Goal: Transaction & Acquisition: Book appointment/travel/reservation

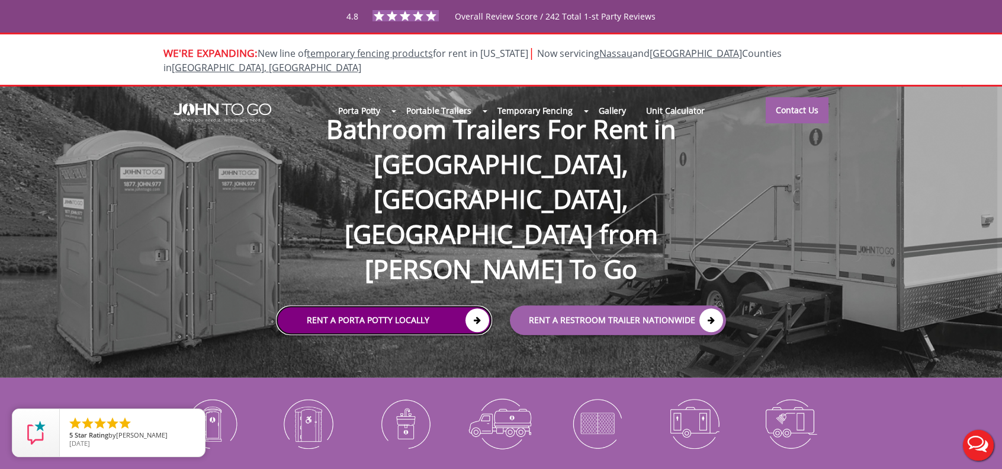
click at [454, 305] on link "Rent a Porta Potty Locally" at bounding box center [384, 320] width 216 height 30
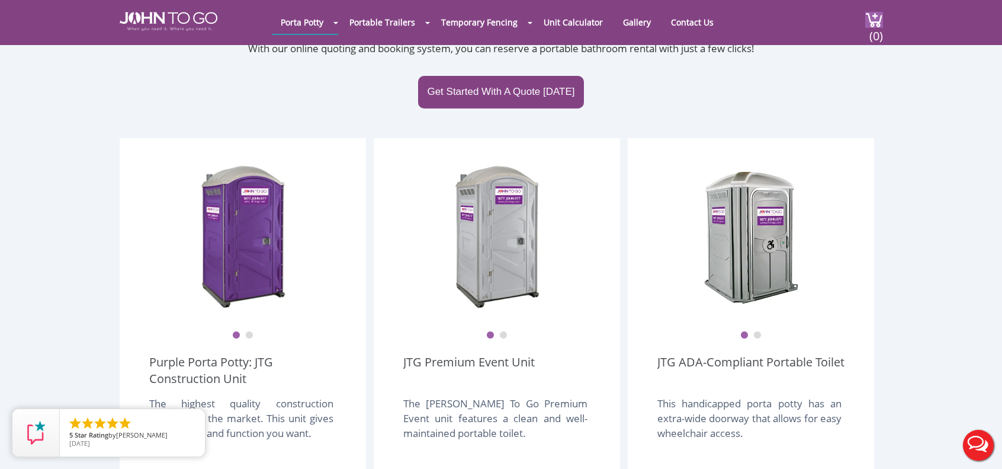
scroll to position [237, 0]
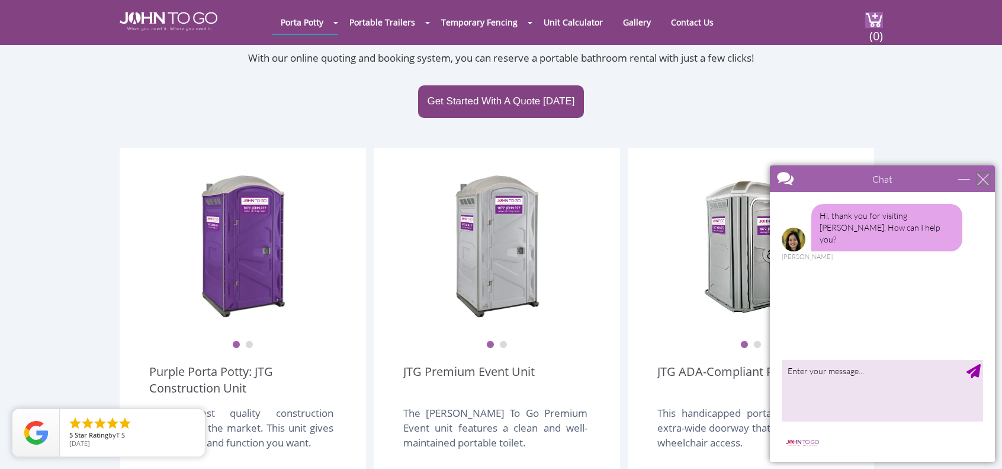
click at [981, 177] on div "close" at bounding box center [983, 179] width 12 height 12
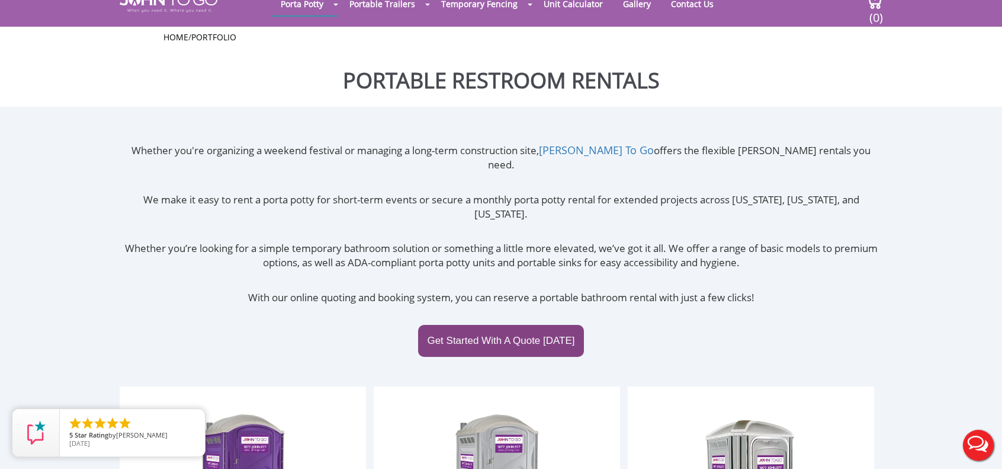
scroll to position [0, 0]
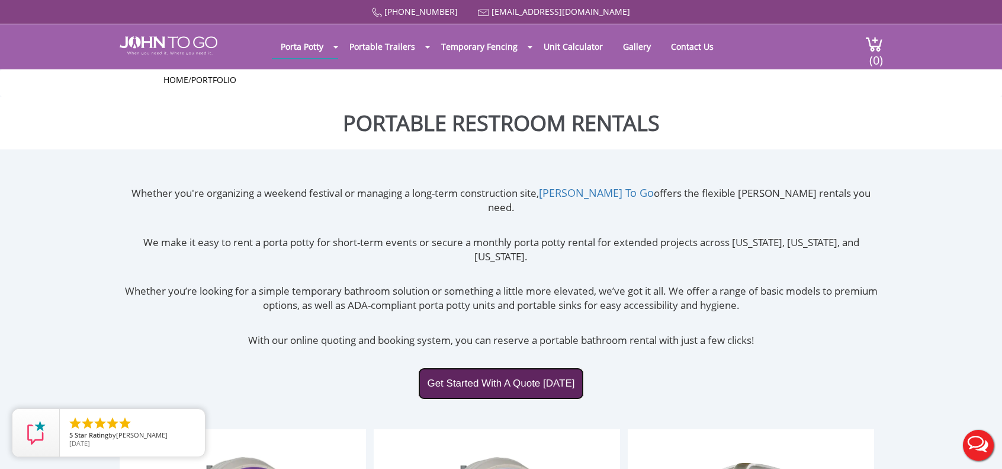
click at [494, 367] on link "Get Started With A Quote Today" at bounding box center [500, 383] width 165 height 32
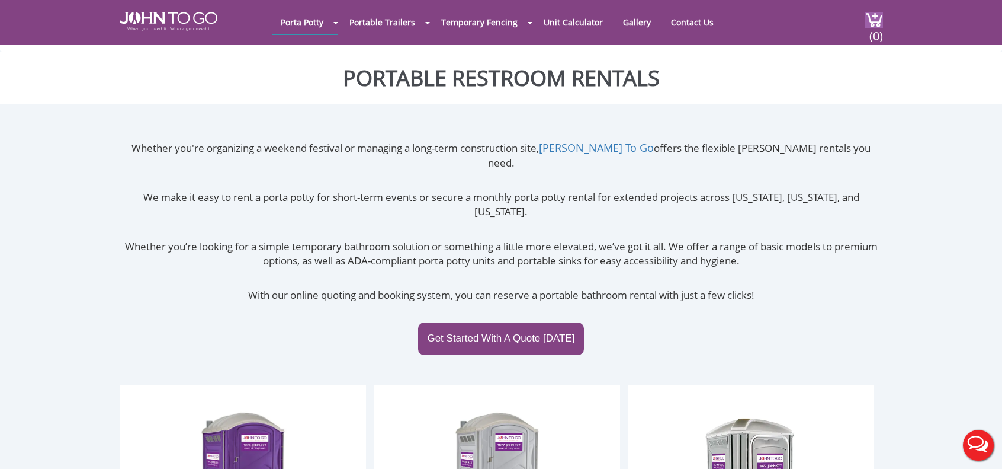
scroll to position [296, 0]
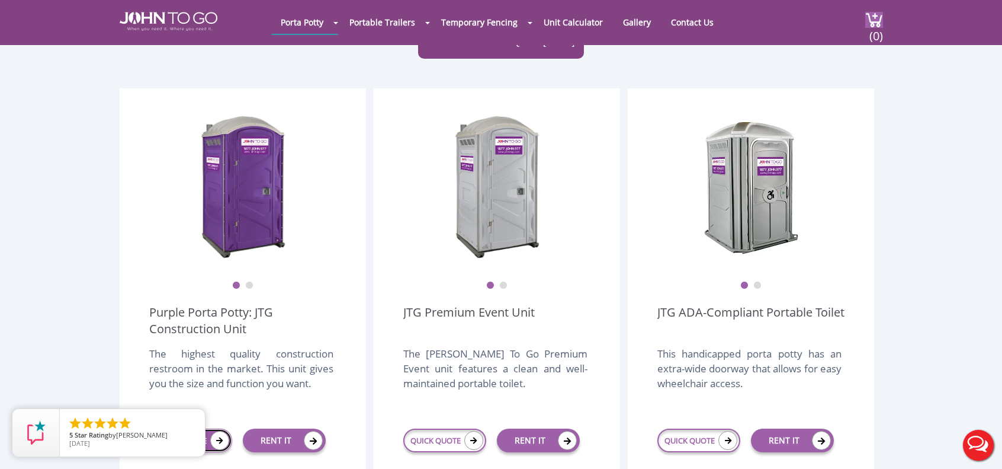
click at [222, 431] on icon at bounding box center [219, 440] width 19 height 19
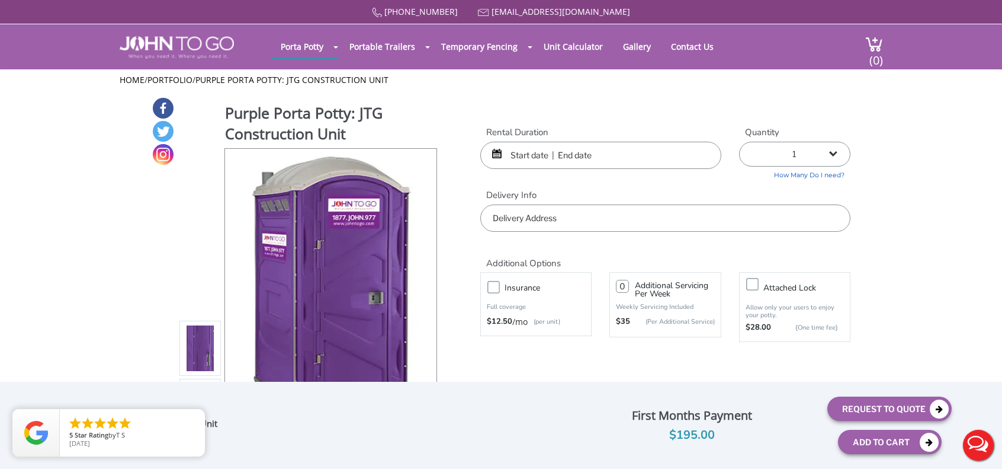
click at [537, 159] on input "text" at bounding box center [600, 155] width 241 height 27
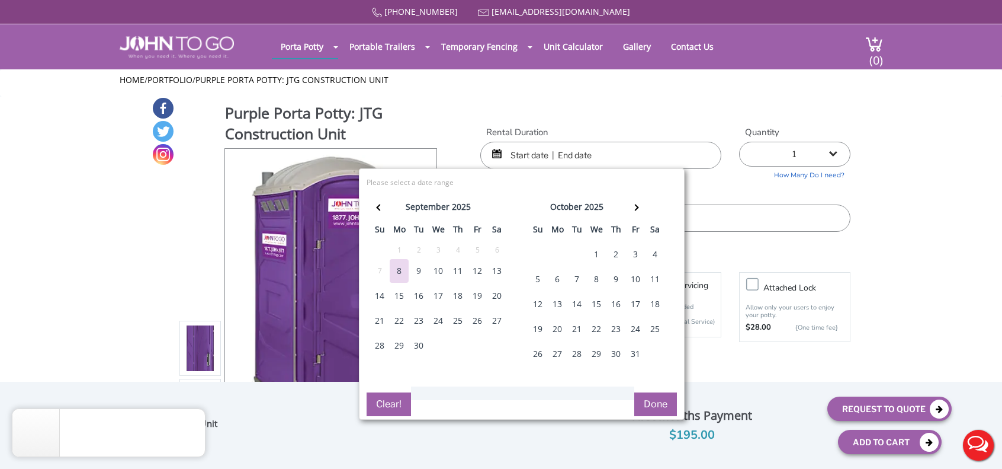
click at [461, 271] on div "11" at bounding box center [457, 271] width 19 height 24
click at [498, 270] on div "13" at bounding box center [497, 271] width 19 height 24
type input "[DATE] to [DATE]"
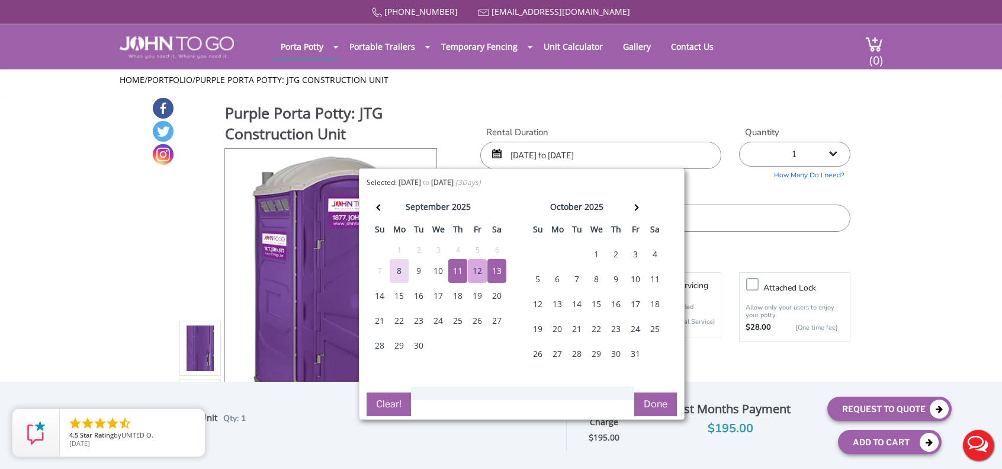
click at [649, 399] on button "Done" at bounding box center [655, 404] width 43 height 24
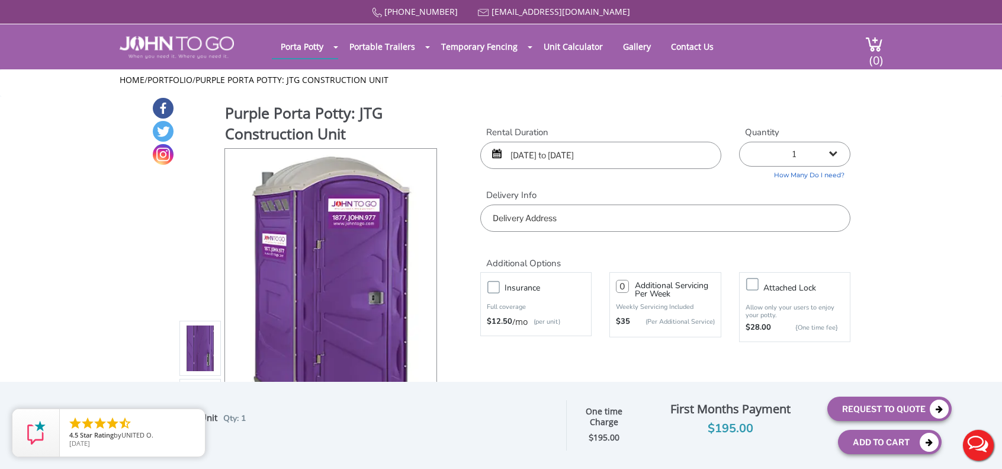
click at [556, 227] on input "text" at bounding box center [665, 217] width 370 height 27
click at [529, 223] on input "text" at bounding box center [665, 217] width 370 height 27
paste input "[STREET_ADDRESS][US_STATE][PERSON_NAME]"
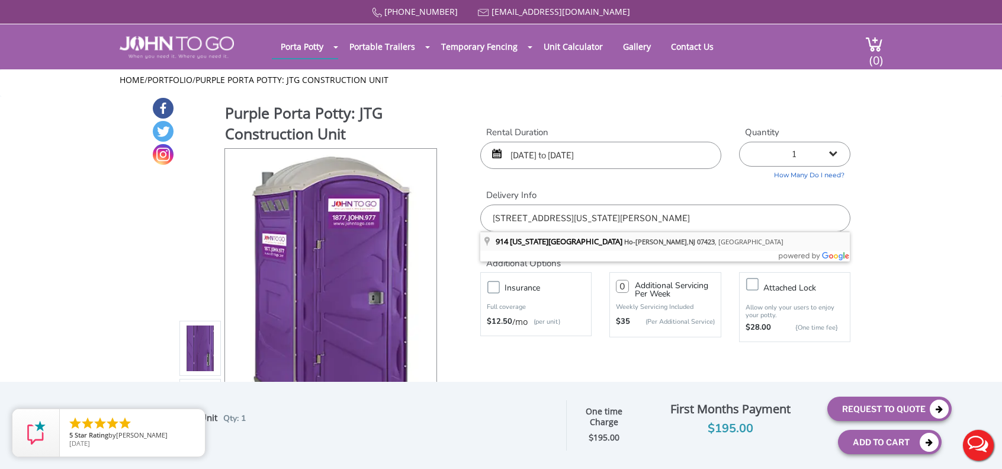
type input "[STREET_ADDRESS][US_STATE][PERSON_NAME]"
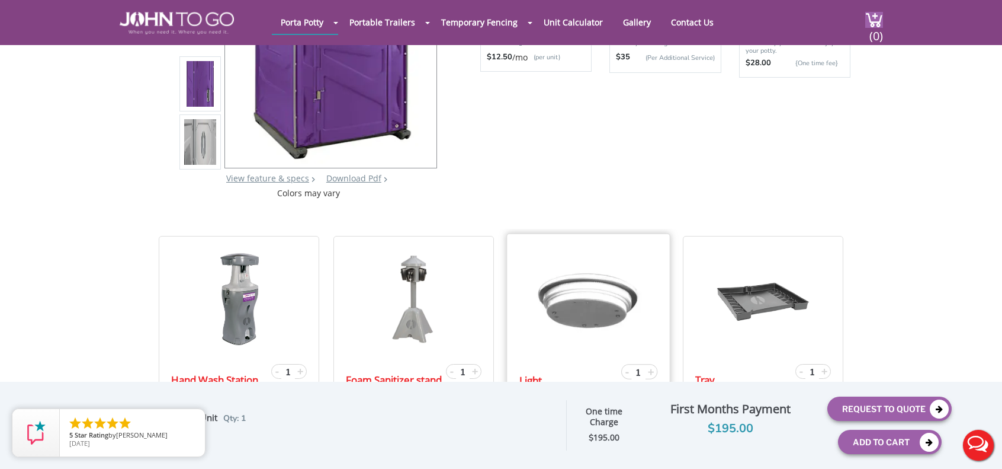
scroll to position [118, 0]
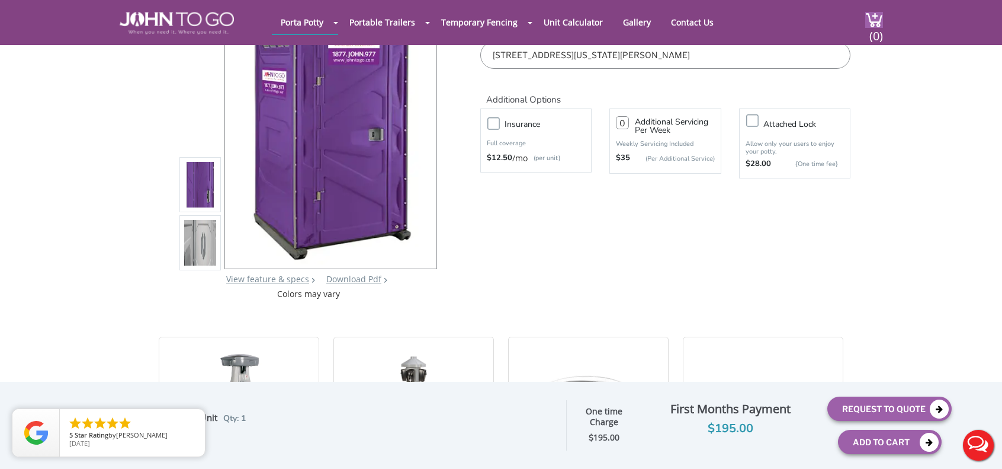
click at [196, 248] on img at bounding box center [200, 244] width 32 height 279
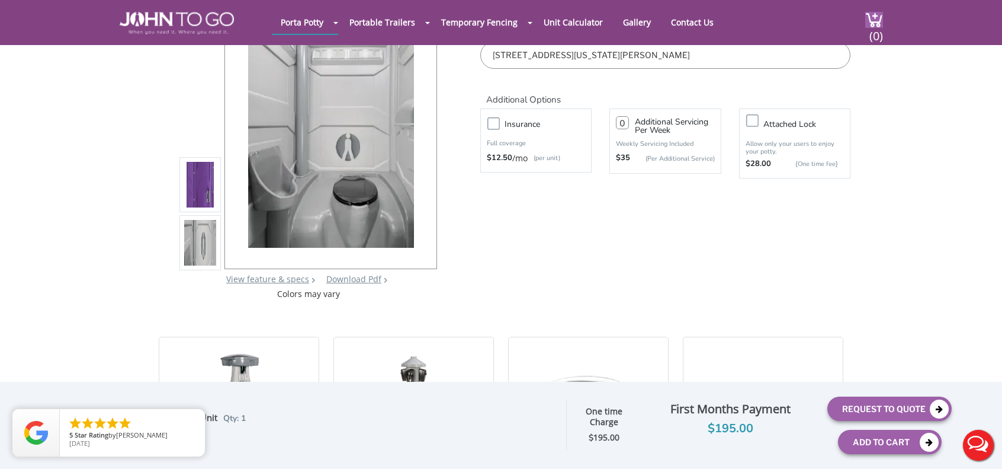
click at [199, 191] on img at bounding box center [200, 186] width 32 height 279
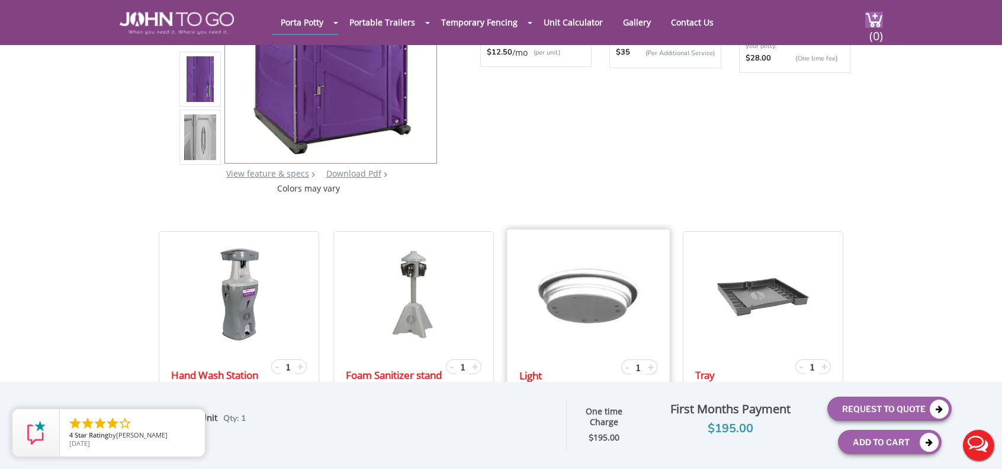
scroll to position [0, 0]
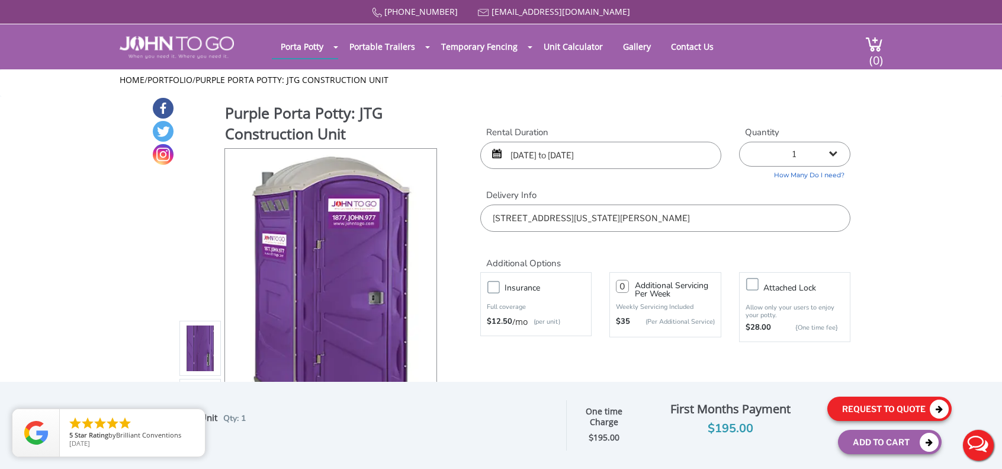
click at [863, 415] on button "Request To Quote" at bounding box center [890, 408] width 124 height 24
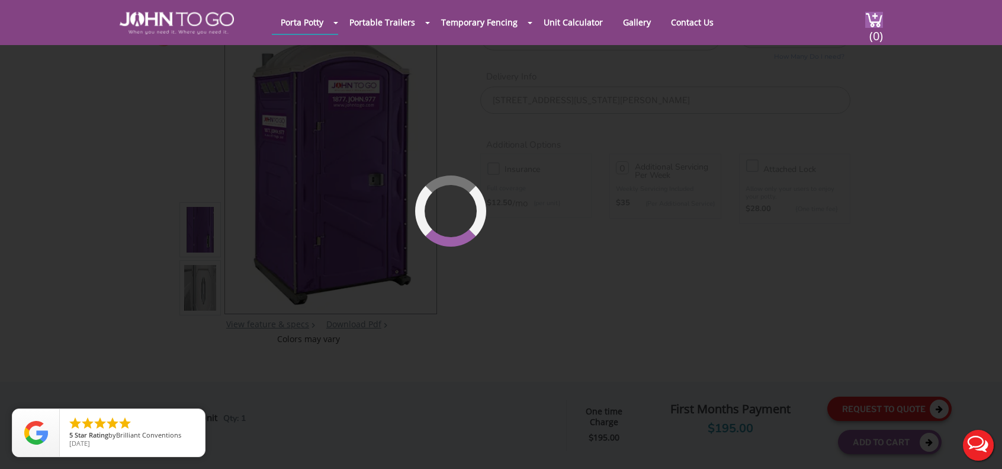
scroll to position [126, 0]
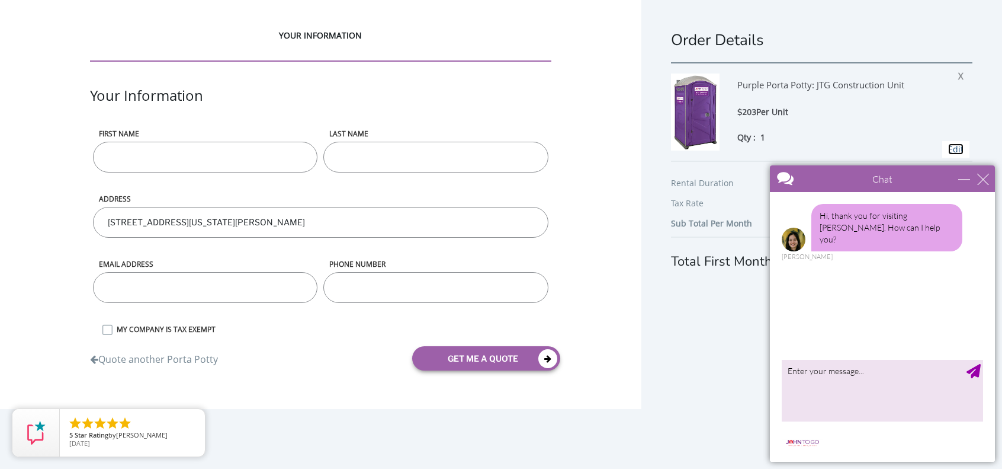
click at [948, 149] on link "Edit" at bounding box center [955, 148] width 15 height 11
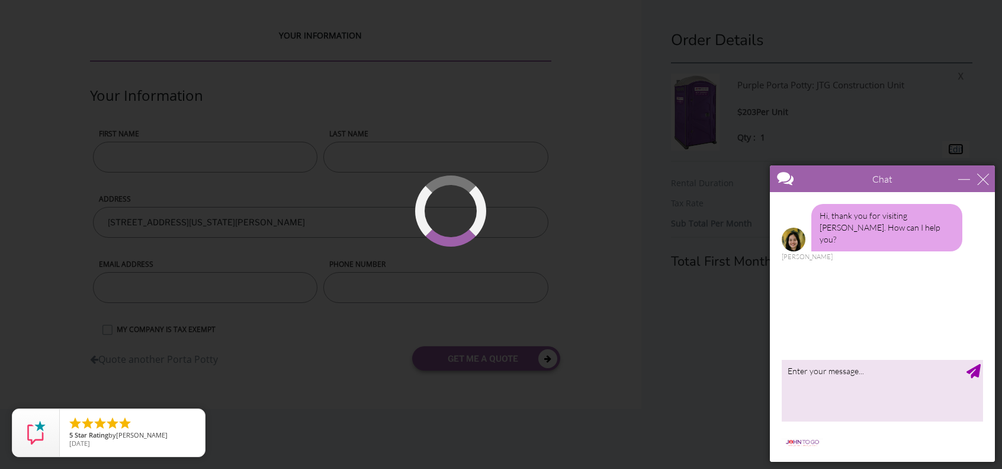
type input "[DATE] to [DATE]"
type input "0"
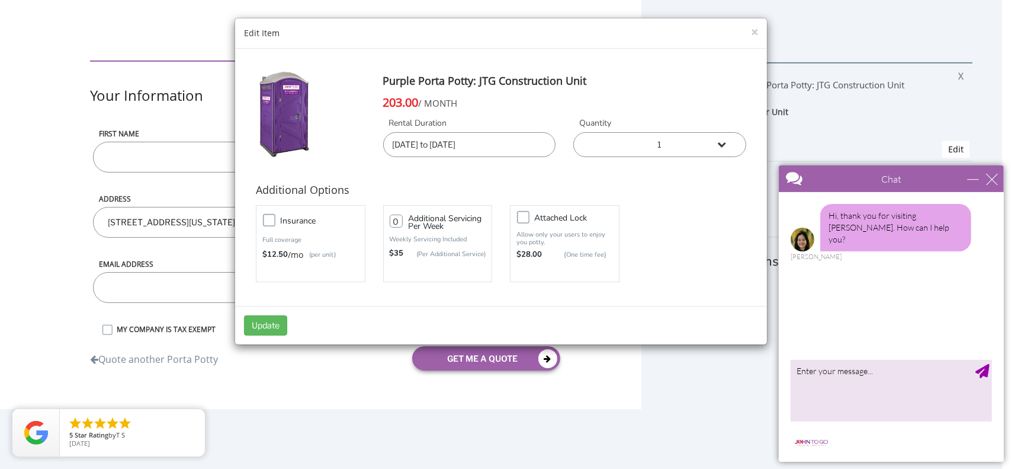
click at [506, 143] on input "[DATE] to [DATE]" at bounding box center [469, 144] width 173 height 25
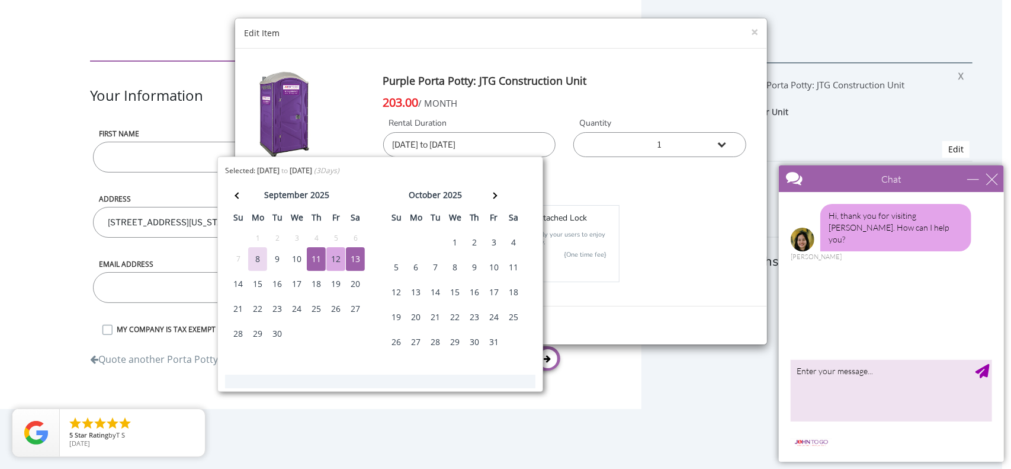
click at [261, 277] on div "15" at bounding box center [257, 284] width 19 height 24
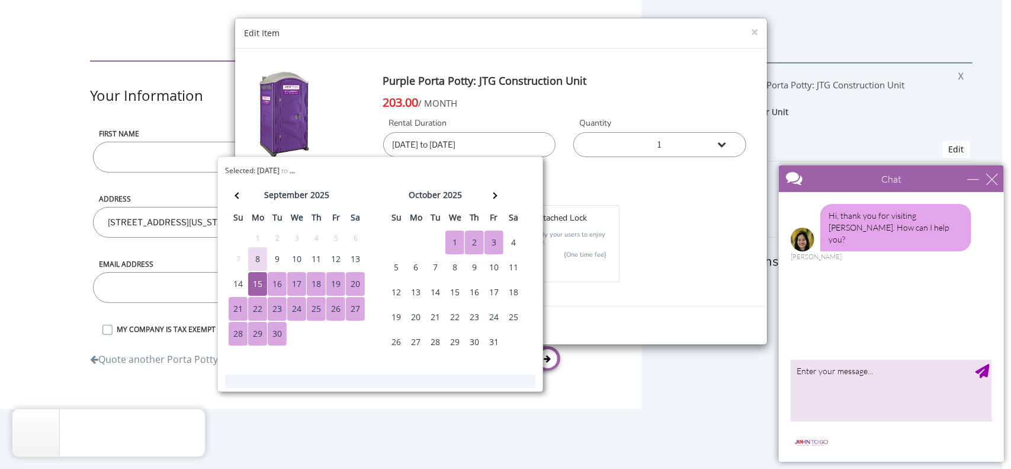
click at [743, 213] on div "Insurance Full coverage $12.50 /mo (per unit) 0 $35 Attached lock" at bounding box center [501, 243] width 508 height 83
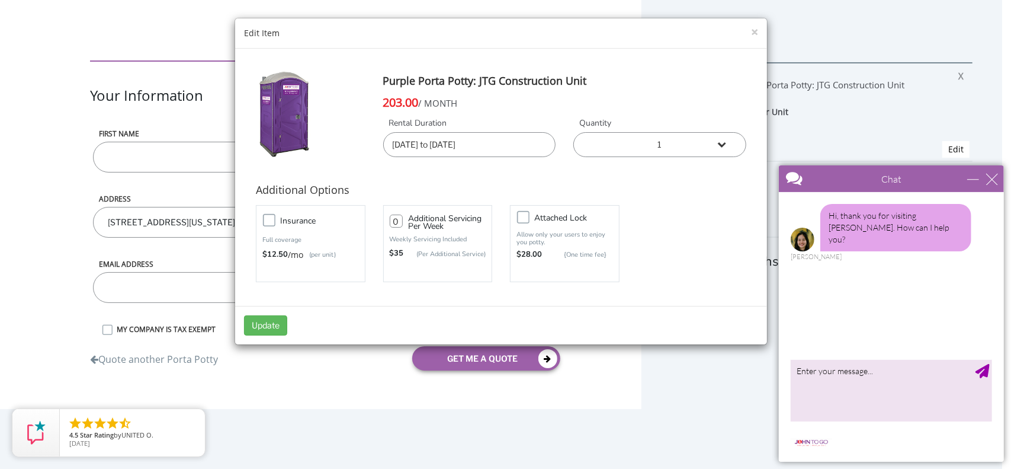
click at [453, 148] on input "[DATE] to [DATE]" at bounding box center [469, 144] width 173 height 25
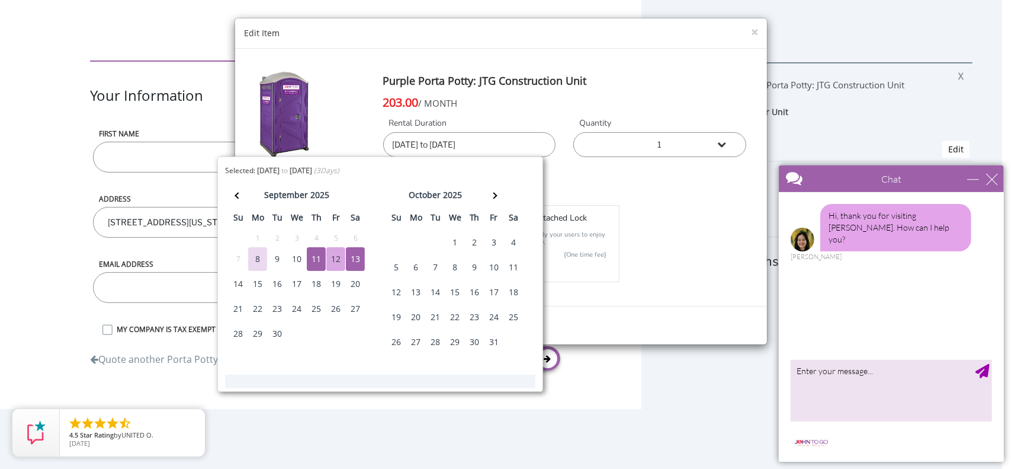
click at [309, 257] on div "11" at bounding box center [316, 259] width 19 height 24
click at [259, 283] on div "15" at bounding box center [257, 284] width 19 height 24
type input "09/11/2025 to 09/15/2025"
click at [666, 193] on h4 "Additional Options" at bounding box center [501, 190] width 491 height 24
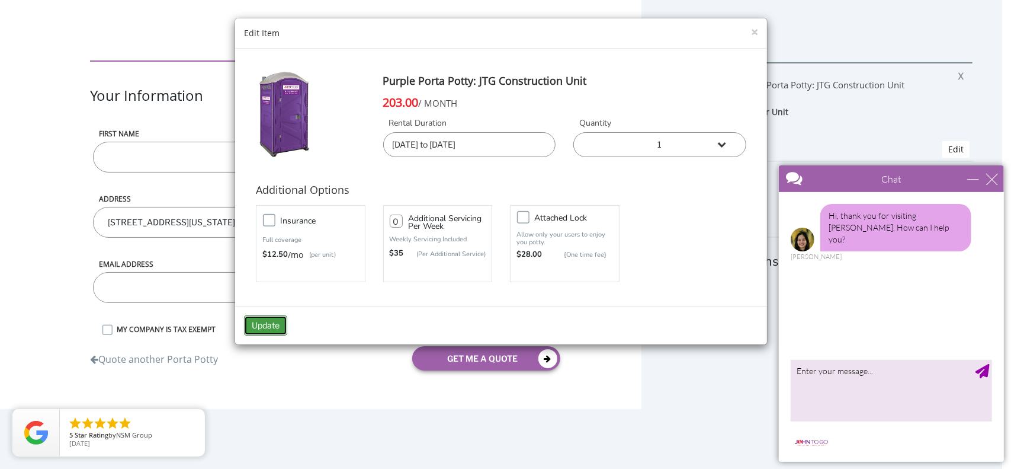
click at [277, 322] on button "Update" at bounding box center [265, 325] width 43 height 20
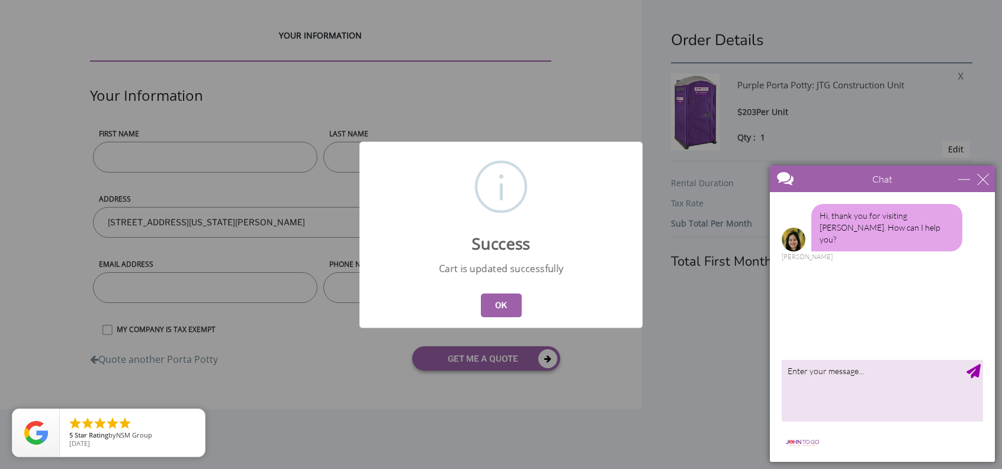
click at [521, 312] on button "OK" at bounding box center [501, 305] width 41 height 24
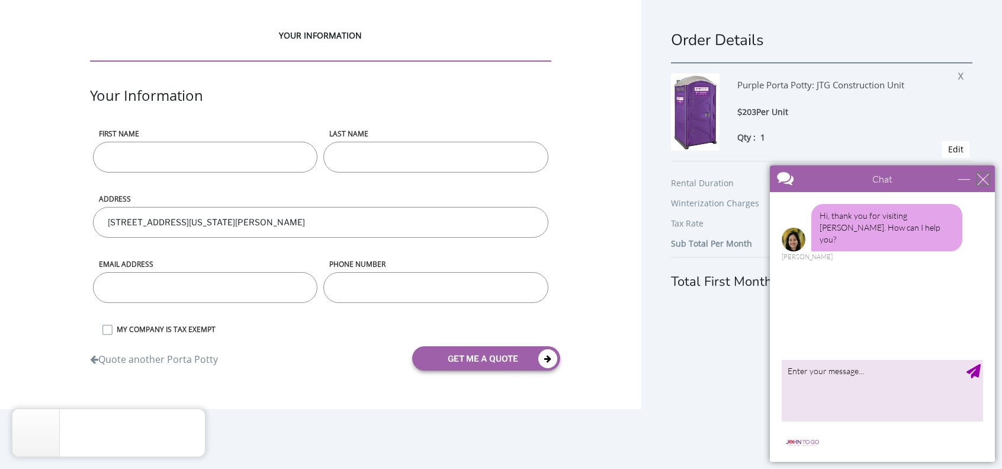
click at [983, 177] on div "close" at bounding box center [983, 179] width 12 height 12
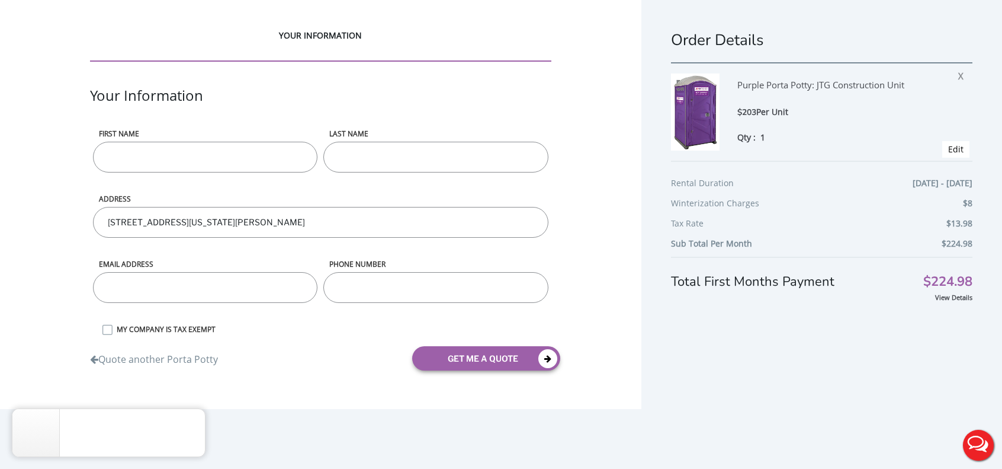
click at [232, 163] on input "First name" at bounding box center [205, 157] width 225 height 31
type input "C"
type input "Cleaning"
type input "World"
click at [209, 277] on input "email" at bounding box center [205, 287] width 225 height 31
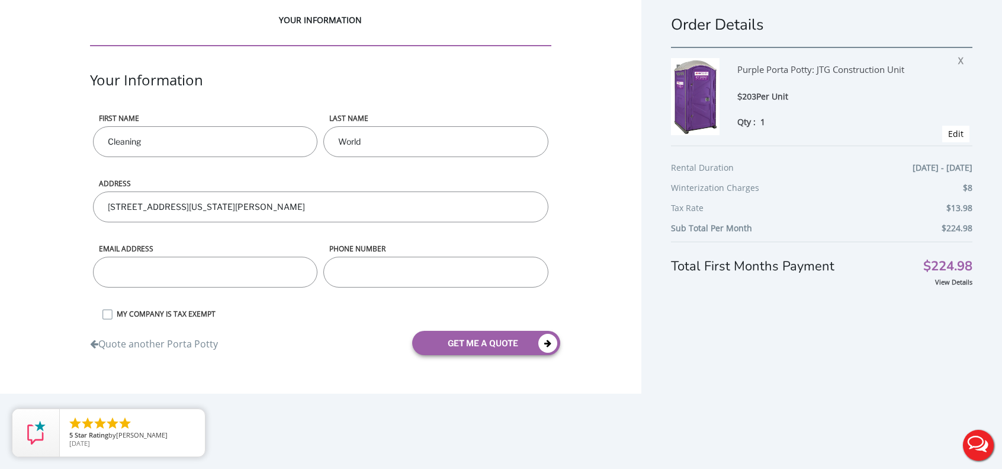
scroll to position [23, 0]
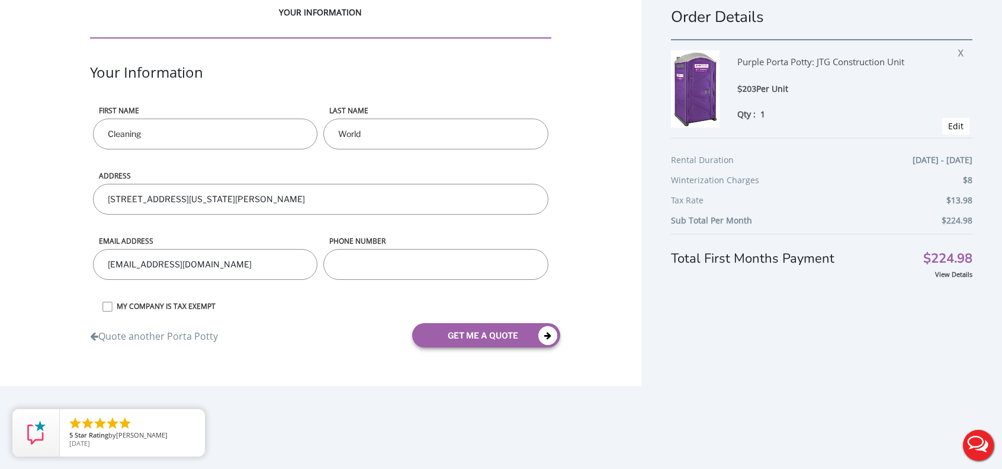
type input "info@cleaningworldinc.com"
click at [376, 264] on input "phone number" at bounding box center [435, 264] width 225 height 31
type input "201"
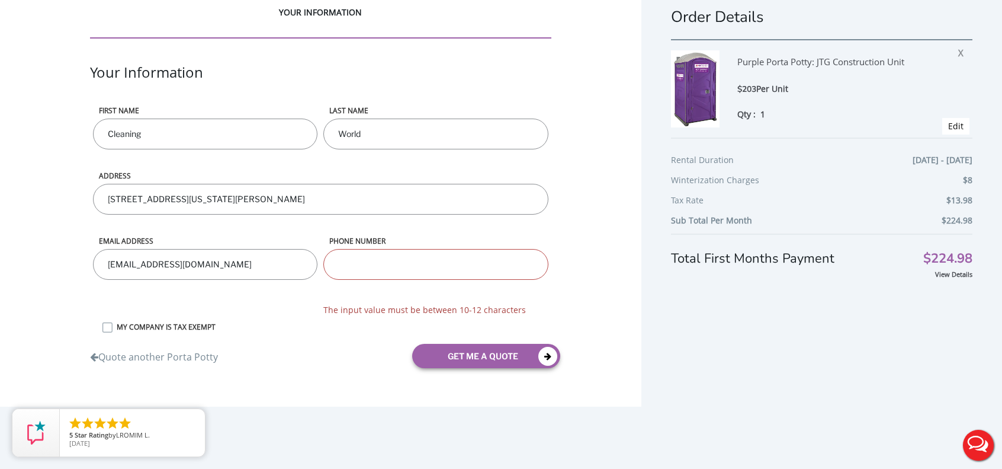
click at [557, 248] on div "YOUR INFORMATION Your Information First name Cleaning LAST NAME World ADDRESS 9…" at bounding box center [321, 191] width 642 height 429
click at [376, 264] on input "phone number" at bounding box center [435, 264] width 225 height 31
click at [356, 259] on input "phone number" at bounding box center [435, 264] width 225 height 31
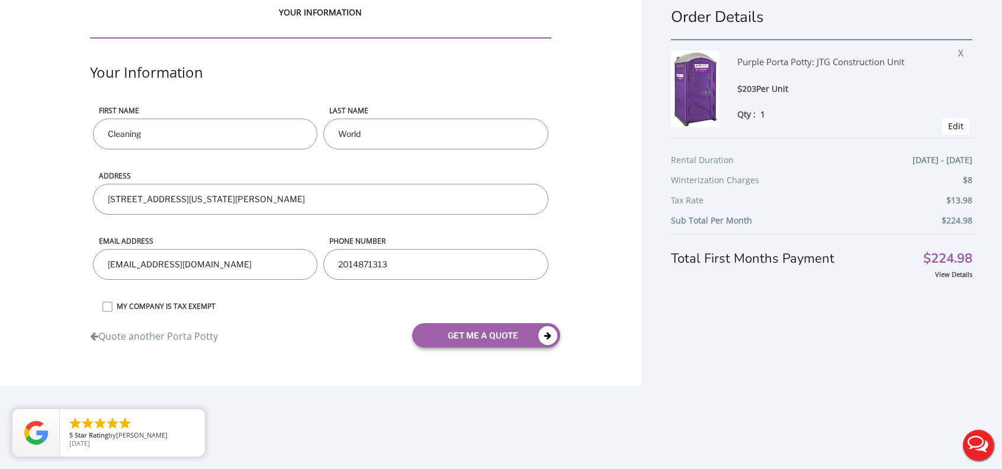
click at [396, 261] on input "2014871313" at bounding box center [435, 264] width 225 height 31
type input "2014871313"
click at [578, 292] on div "YOUR INFORMATION Your Information First name Cleaning LAST NAME World ADDRESS 9…" at bounding box center [321, 181] width 642 height 409
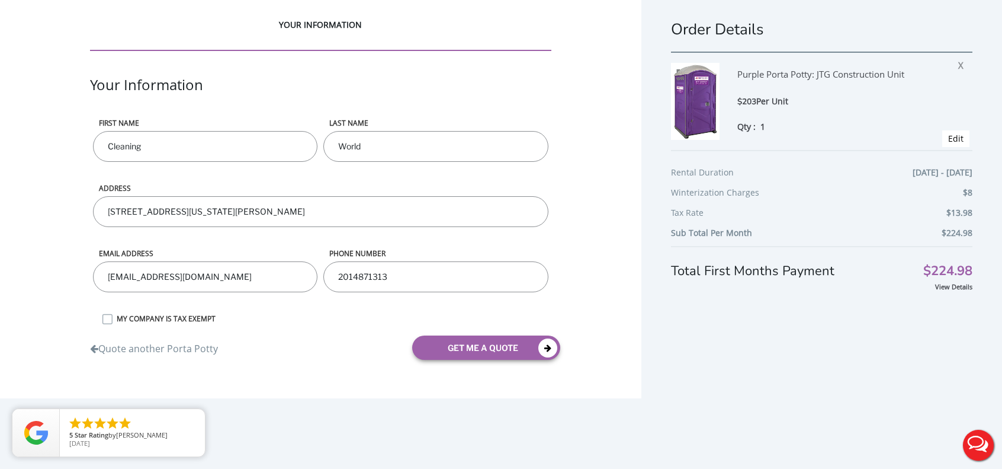
scroll to position [0, 0]
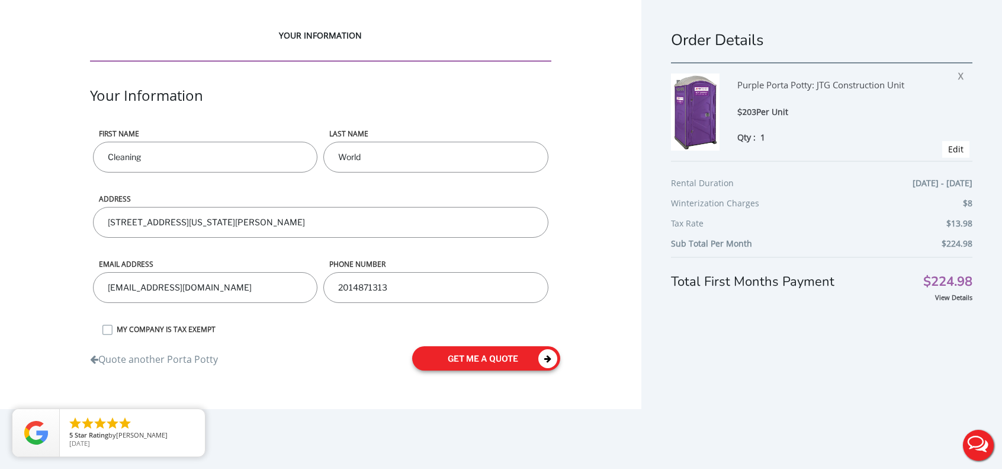
drag, startPoint x: 493, startPoint y: 356, endPoint x: 493, endPoint y: 363, distance: 6.5
click at [493, 363] on button "get me a quote" at bounding box center [486, 358] width 148 height 24
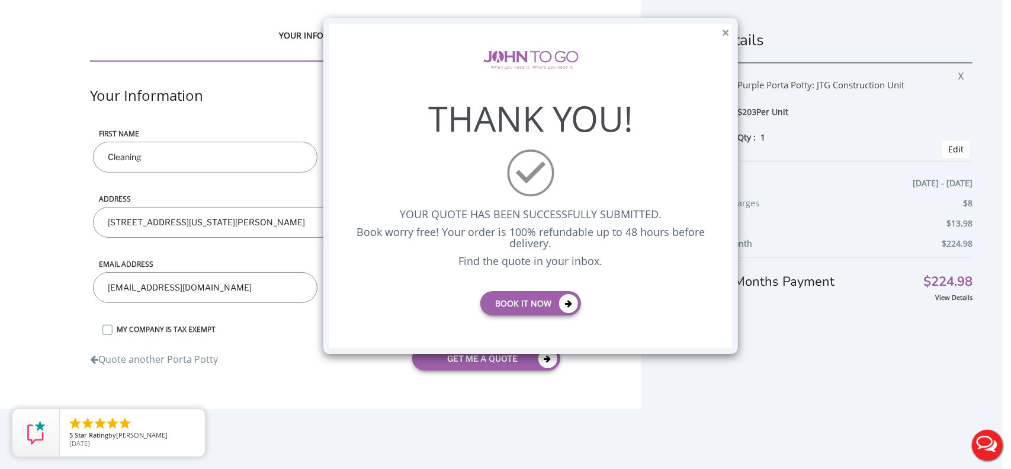
click at [724, 29] on button "×" at bounding box center [725, 33] width 7 height 12
